Goal: Download file/media

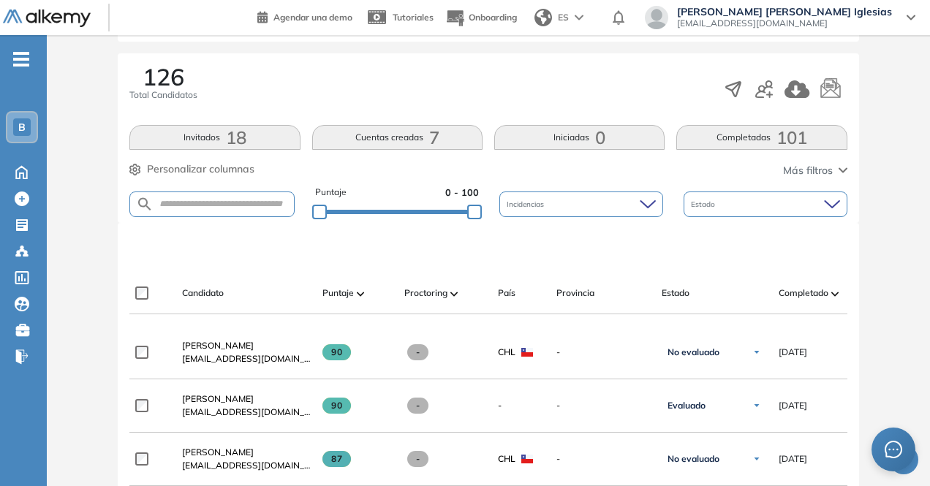
scroll to position [224, 0]
click at [237, 198] on input "text" at bounding box center [223, 203] width 140 height 11
type input "*******"
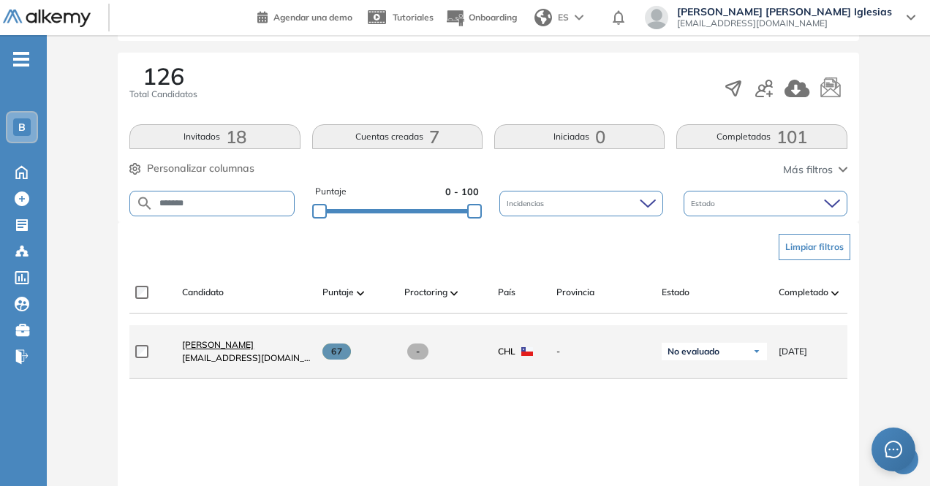
click at [221, 349] on span "Esteban Rosa" at bounding box center [218, 344] width 72 height 11
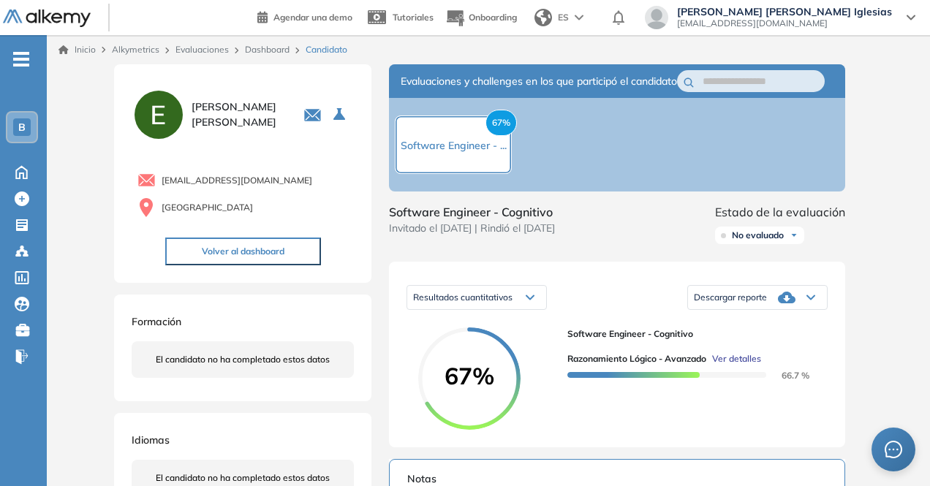
click at [751, 303] on span "Descargar reporte" at bounding box center [730, 298] width 73 height 12
click at [804, 358] on div "Descargar informe resumido" at bounding box center [756, 345] width 137 height 26
click at [786, 352] on li "Descargar informe resumido" at bounding box center [748, 345] width 109 height 15
